Goal: Information Seeking & Learning: Learn about a topic

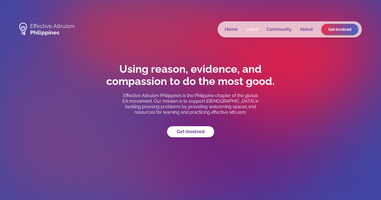
click at [254, 28] on link "Learn" at bounding box center [252, 30] width 12 height 6
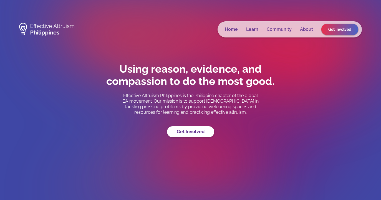
scroll to position [90, 0]
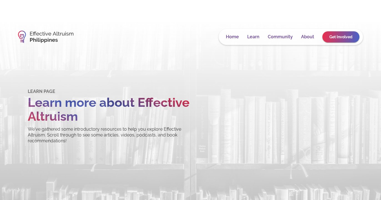
click at [36, 34] on img at bounding box center [46, 37] width 56 height 18
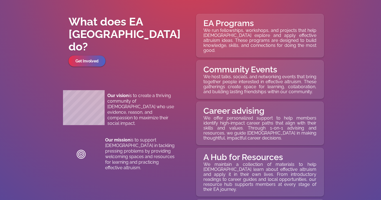
scroll to position [2208, 0]
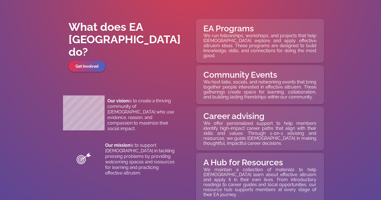
click at [240, 29] on h1 "EA Programs" at bounding box center [260, 29] width 113 height 10
copy h1 "EA Programs"
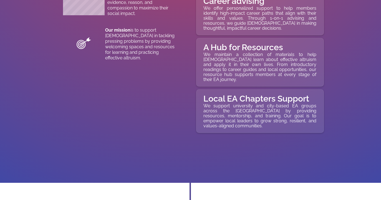
scroll to position [2320, 0]
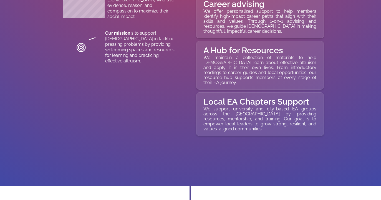
click at [245, 97] on h1 "Local EA Chapters Support" at bounding box center [260, 102] width 113 height 10
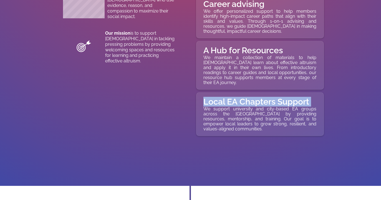
click at [245, 97] on h1 "Local EA Chapters Support" at bounding box center [260, 102] width 113 height 10
copy h1 "Local EA Chapters Support"
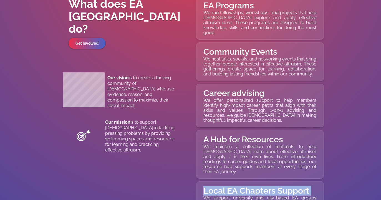
scroll to position [2222, 0]
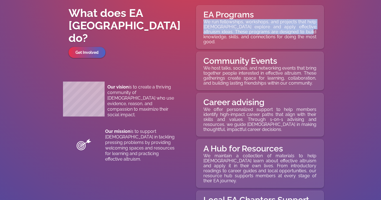
drag, startPoint x: 203, startPoint y: 22, endPoint x: 309, endPoint y: 31, distance: 106.5
click at [309, 32] on p "We run fellowships, workshops, and projects that help [DEMOGRAPHIC_DATA] explor…" at bounding box center [260, 31] width 113 height 25
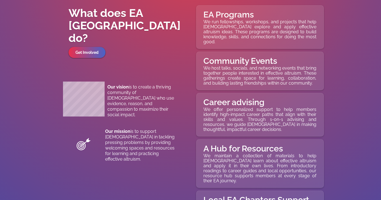
click at [308, 34] on p "We run fellowships, workshops, and projects that help [DEMOGRAPHIC_DATA] explor…" at bounding box center [260, 31] width 113 height 25
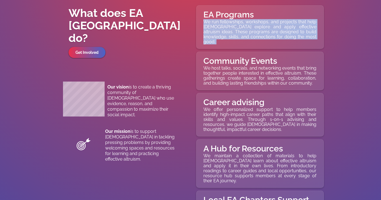
click at [308, 34] on p "We run fellowships, workshops, and projects that help [DEMOGRAPHIC_DATA] explor…" at bounding box center [260, 31] width 113 height 25
copy p "We run fellowships, workshops, and projects that help [DEMOGRAPHIC_DATA] explor…"
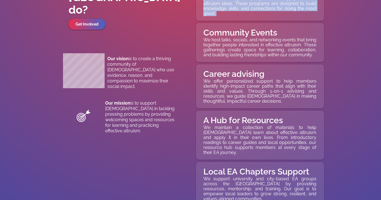
scroll to position [2259, 0]
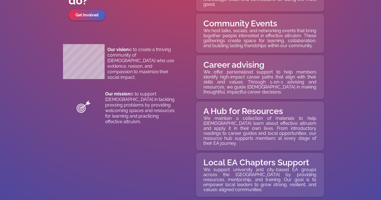
click at [261, 158] on h1 "Local EA Chapters Support" at bounding box center [260, 163] width 113 height 10
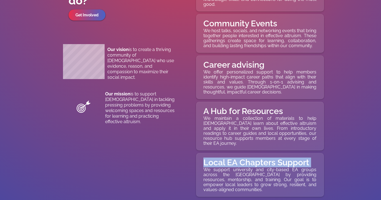
click at [261, 158] on h1 "Local EA Chapters Support" at bounding box center [260, 163] width 113 height 10
copy h1 "Local EA Chapters Support"
click at [266, 174] on p "We support university and city-based EA groups across the [GEOGRAPHIC_DATA] by …" at bounding box center [260, 179] width 113 height 25
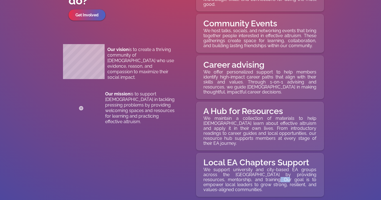
click at [267, 174] on p "We support university and city-based EA groups across the [GEOGRAPHIC_DATA] by …" at bounding box center [260, 179] width 113 height 25
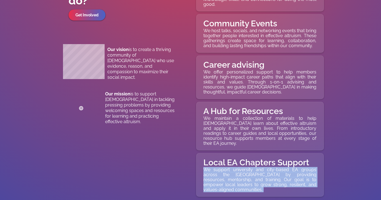
click at [267, 174] on p "We support university and city-based EA groups across the [GEOGRAPHIC_DATA] by …" at bounding box center [260, 179] width 113 height 25
copy p "We support university and city-based EA groups across the [GEOGRAPHIC_DATA] by …"
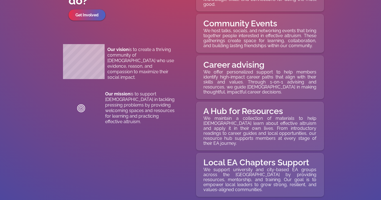
click at [289, 74] on p "We offer personalized support to help members identify high-impact career paths…" at bounding box center [260, 82] width 113 height 25
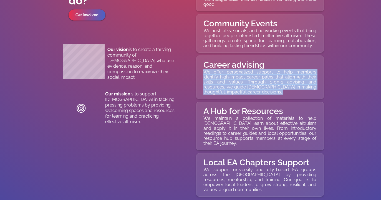
click at [289, 74] on p "We offer personalized support to help members identify high-impact career paths…" at bounding box center [260, 82] width 113 height 25
copy p "We offer personalized support to help members identify high-impact career paths…"
